Goal: Task Accomplishment & Management: Use online tool/utility

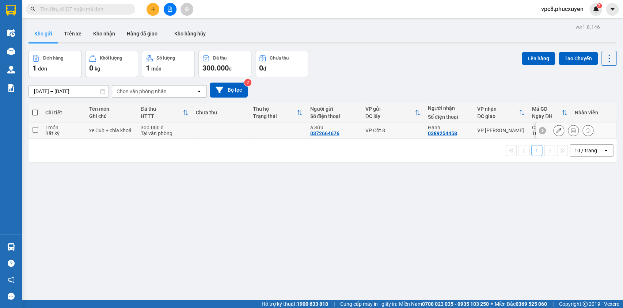
click at [371, 124] on td "VP Cột 8" at bounding box center [392, 130] width 62 height 16
checkbox input "true"
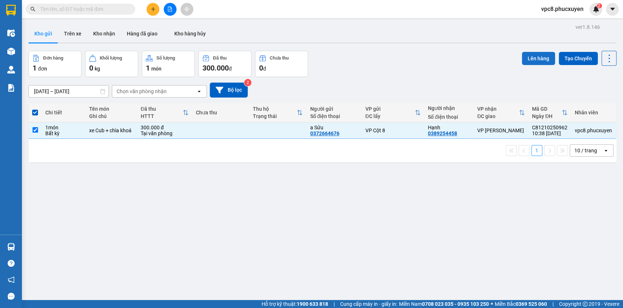
click at [530, 56] on button "Lên hàng" at bounding box center [538, 58] width 33 height 13
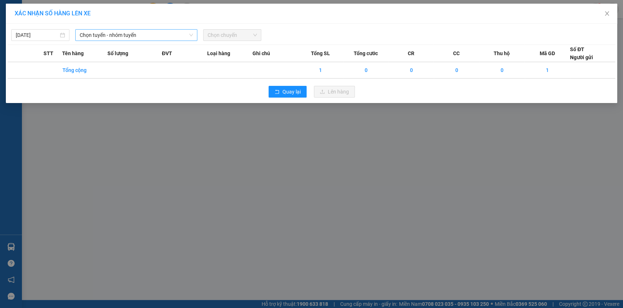
click at [164, 37] on span "Chọn tuyến - nhóm tuyến" at bounding box center [136, 35] width 113 height 11
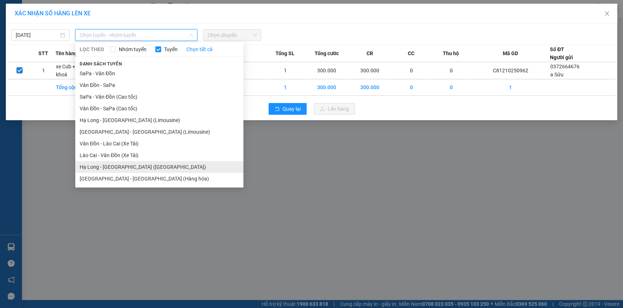
click at [141, 166] on li "Hạ Long - [GEOGRAPHIC_DATA] ([GEOGRAPHIC_DATA])" at bounding box center [159, 167] width 168 height 12
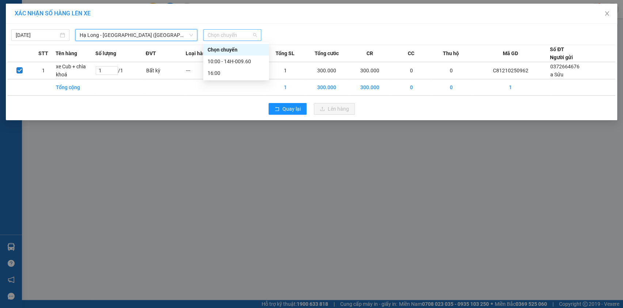
click at [229, 38] on span "Chọn chuyến" at bounding box center [232, 35] width 49 height 11
click at [230, 70] on div "16:00" at bounding box center [236, 73] width 57 height 8
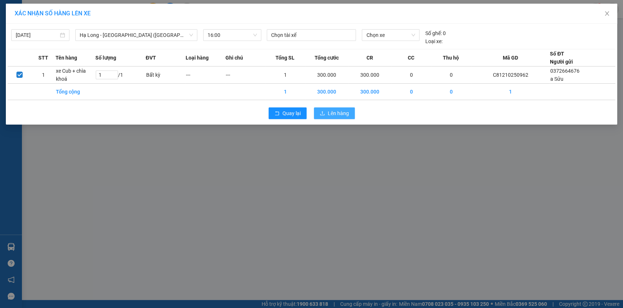
click at [329, 111] on span "Lên hàng" at bounding box center [338, 113] width 21 height 8
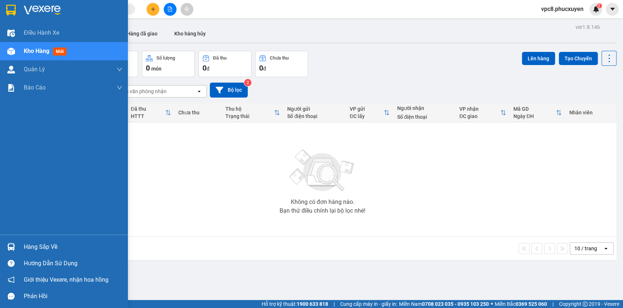
drag, startPoint x: 21, startPoint y: 252, endPoint x: 29, endPoint y: 241, distance: 13.6
click at [21, 252] on div "Hàng sắp về" at bounding box center [64, 247] width 128 height 16
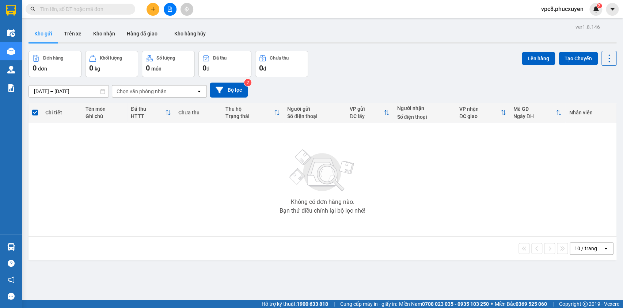
click at [373, 124] on section "Kết quả tìm kiếm ( 0 ) Bộ lọc No Data vpc8.phucxuyen 2 Điều hành xe Kho hàng mớ…" at bounding box center [311, 154] width 623 height 308
